Goal: Find specific page/section: Find specific page/section

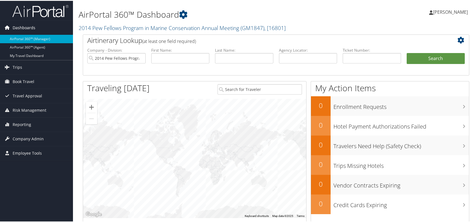
click at [33, 28] on span "Dashboards" at bounding box center [24, 27] width 23 height 14
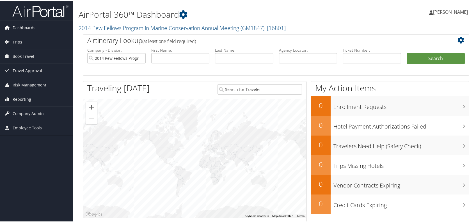
click at [32, 27] on span "Dashboards" at bounding box center [24, 27] width 23 height 14
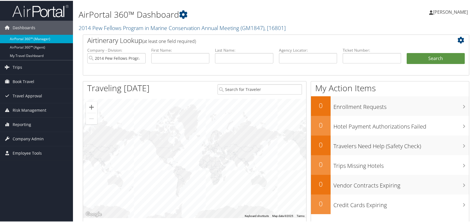
click at [33, 37] on link "AirPortal 360™ (Manager)" at bounding box center [36, 38] width 73 height 8
click at [113, 31] on link "2014 Pew Fellows Program in Marine Conservation Annual Meeting ( GM1847 ) , [ 1…" at bounding box center [182, 27] width 207 height 8
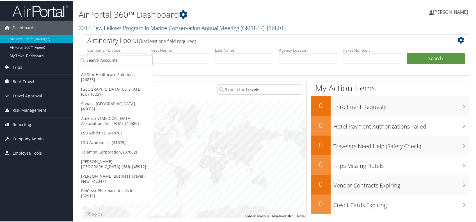
scroll to position [47, 0]
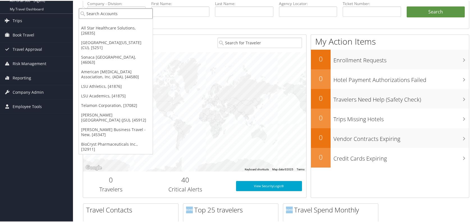
click at [99, 14] on input "search" at bounding box center [116, 13] width 74 height 10
type input "intermountain hea"
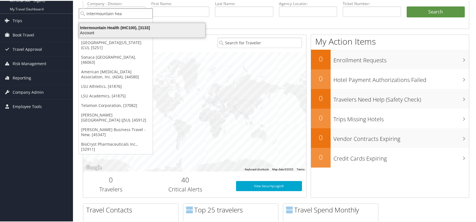
click at [119, 29] on div "Intermountain Health (IHC100), [3133]" at bounding box center [142, 26] width 133 height 5
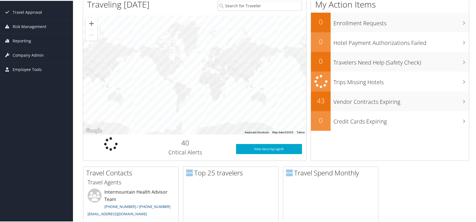
scroll to position [78, 0]
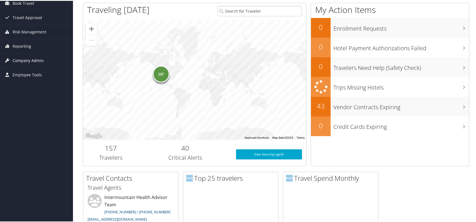
click at [21, 60] on span "Company Admin" at bounding box center [28, 60] width 31 height 14
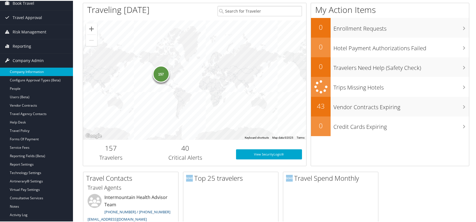
click at [27, 70] on link "Company Information" at bounding box center [36, 71] width 73 height 8
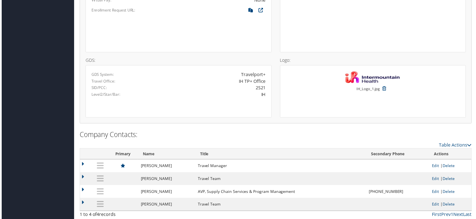
scroll to position [668, 0]
